Goal: Task Accomplishment & Management: Manage account settings

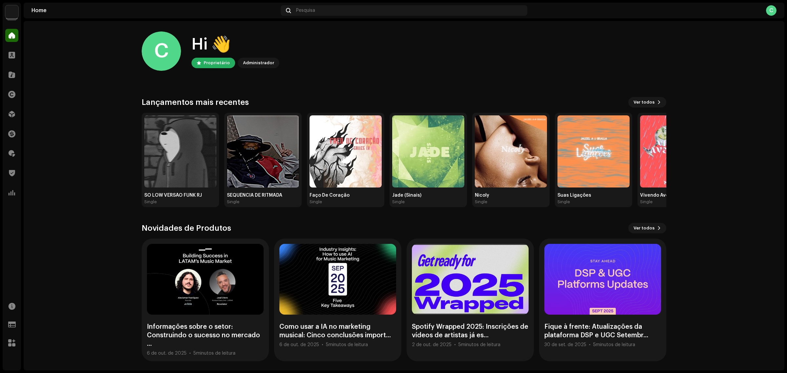
click at [64, 228] on home-home "C Hi 👋 Proprietário Administrador Check out the latest Product Updates for Chec…" at bounding box center [404, 196] width 761 height 351
click at [123, 127] on home-home "C Hi 👋 Proprietário Administrador Check out the latest Product Updates for Chec…" at bounding box center [404, 196] width 761 height 351
click at [12, 195] on span at bounding box center [12, 192] width 7 height 5
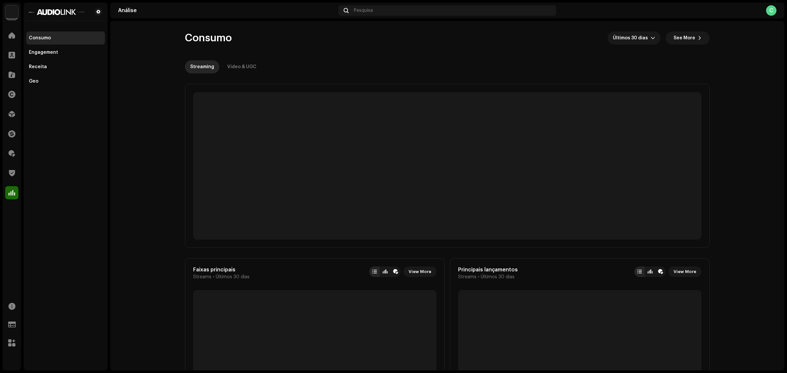
click at [425, 58] on re-o-consumption-dashboard-header "Consumo Últimos 30 [PERSON_NAME] See More Streaming Video & UGC" at bounding box center [447, 50] width 525 height 58
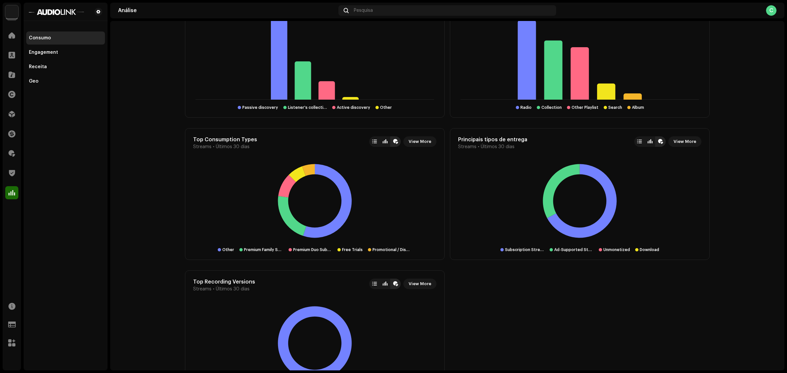
scroll to position [671, 0]
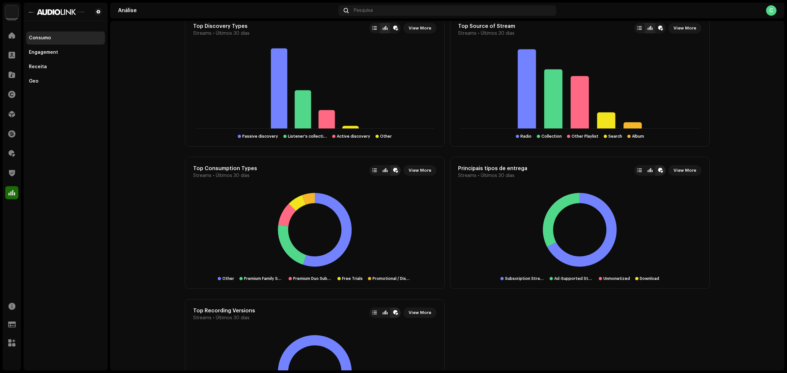
click at [14, 146] on div "Royalties" at bounding box center [12, 153] width 18 height 18
click at [10, 151] on span at bounding box center [12, 153] width 7 height 5
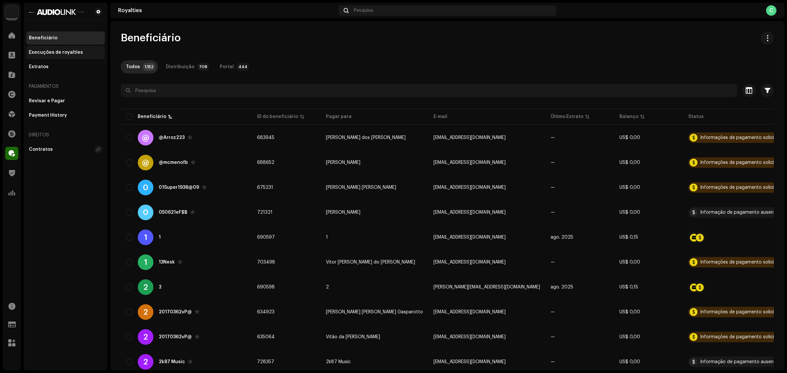
click at [60, 53] on div "Execuções de royalties" at bounding box center [56, 52] width 54 height 5
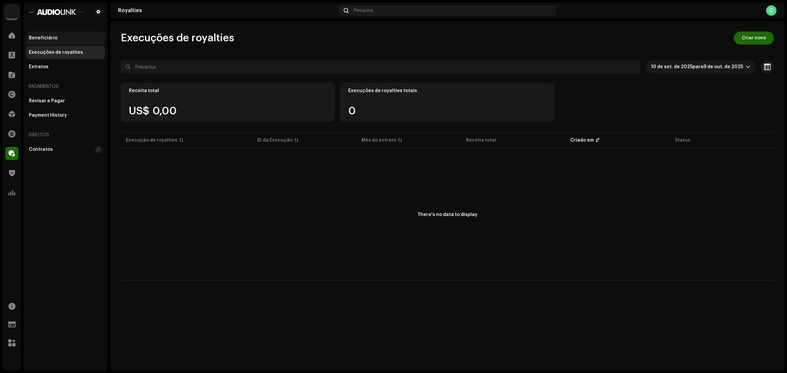
click at [54, 42] on div "Beneficiário" at bounding box center [65, 37] width 79 height 13
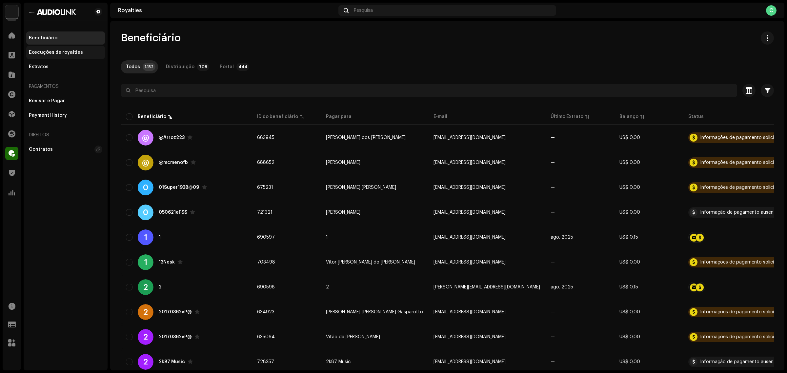
click at [61, 55] on div "Execuções de royalties" at bounding box center [56, 52] width 54 height 5
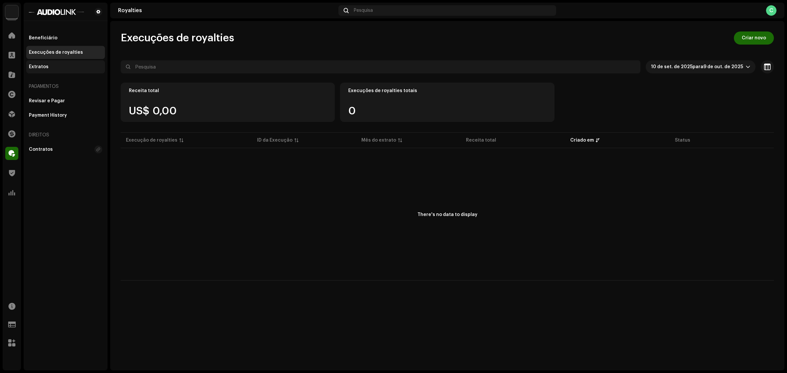
click at [66, 65] on div "Extratos" at bounding box center [65, 66] width 73 height 5
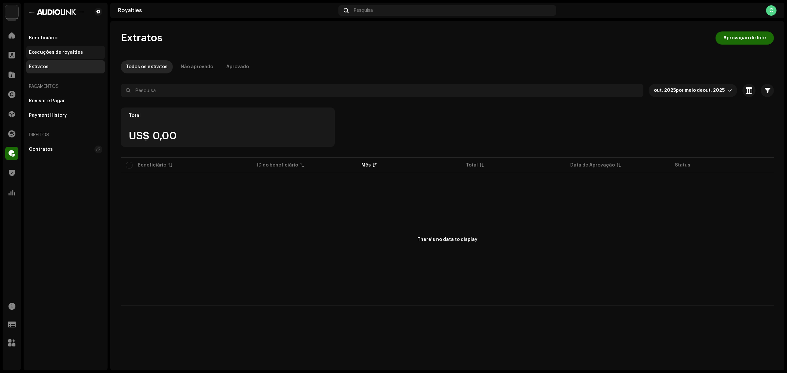
click at [80, 51] on div "Execuções de royalties" at bounding box center [65, 52] width 73 height 5
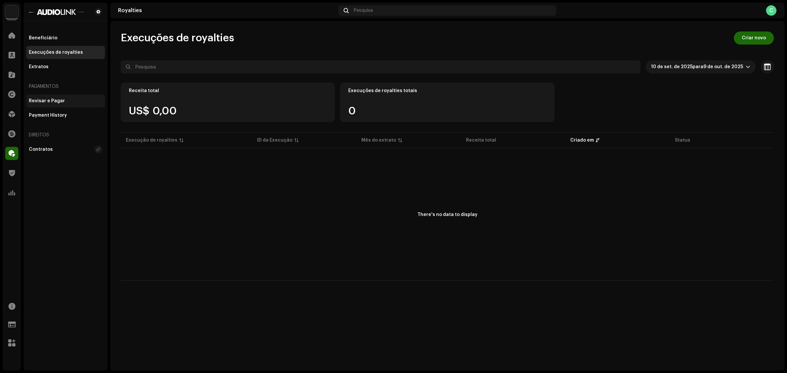
click at [56, 100] on div "Revisar e Pagar" at bounding box center [47, 100] width 36 height 5
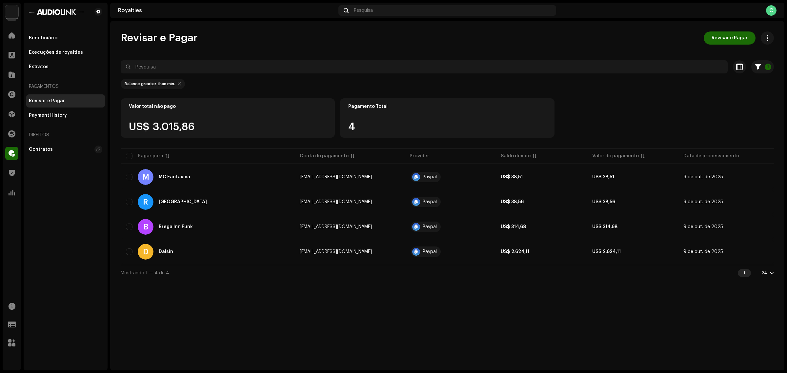
click at [302, 318] on div "Revisar e Pagar Revisar e Pagar 1 Selecionado 0 Selecionar todos 4 Opções Filtr…" at bounding box center [447, 196] width 674 height 350
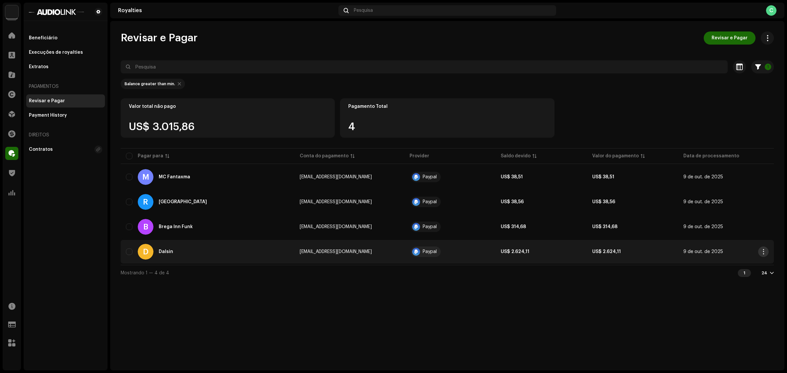
click at [760, 252] on button "button" at bounding box center [763, 252] width 10 height 10
click at [738, 267] on div "View Payee" at bounding box center [732, 266] width 61 height 5
click at [166, 259] on div "[PERSON_NAME]" at bounding box center [207, 252] width 163 height 16
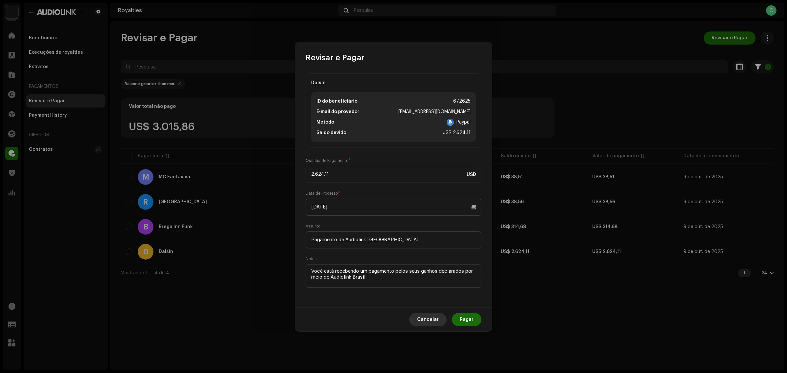
click at [427, 319] on span "Cancelar" at bounding box center [428, 319] width 22 height 13
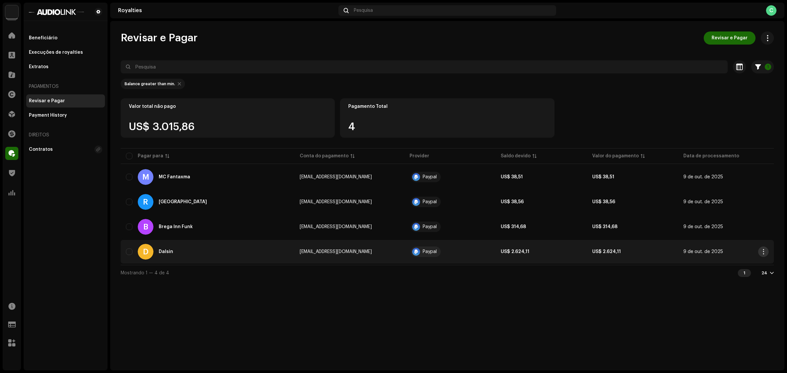
click at [760, 247] on button "button" at bounding box center [763, 252] width 10 height 10
click at [727, 267] on div "View Payee" at bounding box center [732, 266] width 61 height 5
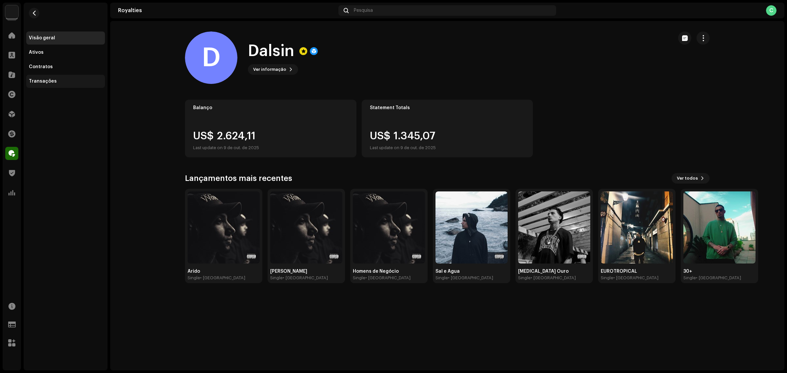
click at [64, 86] on div "Transações" at bounding box center [65, 81] width 79 height 13
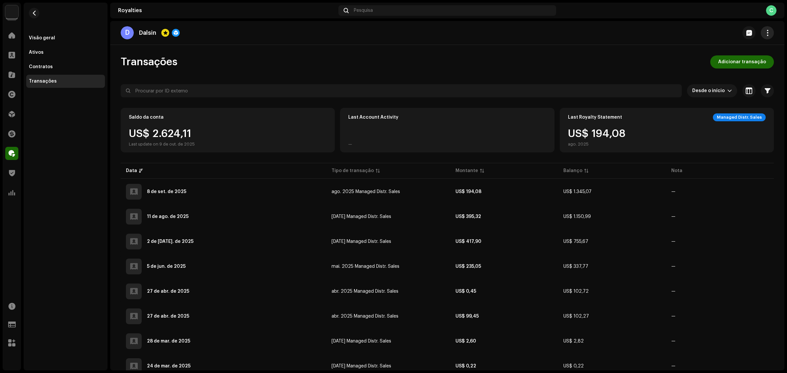
click at [761, 33] on button "button" at bounding box center [767, 32] width 13 height 13
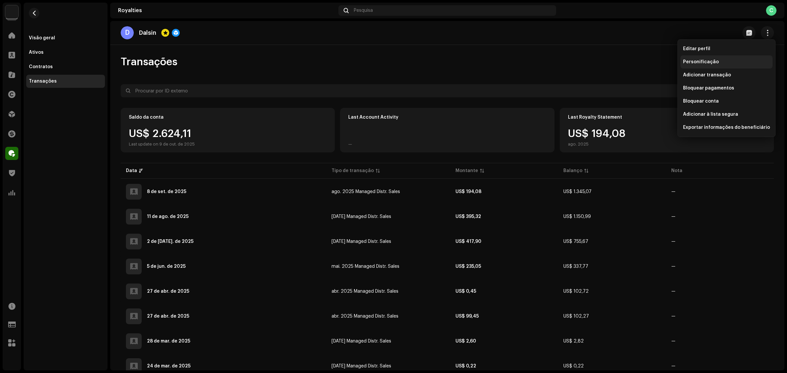
click at [726, 65] on div "Personificação" at bounding box center [726, 61] width 92 height 13
